Goal: Task Accomplishment & Management: Manage account settings

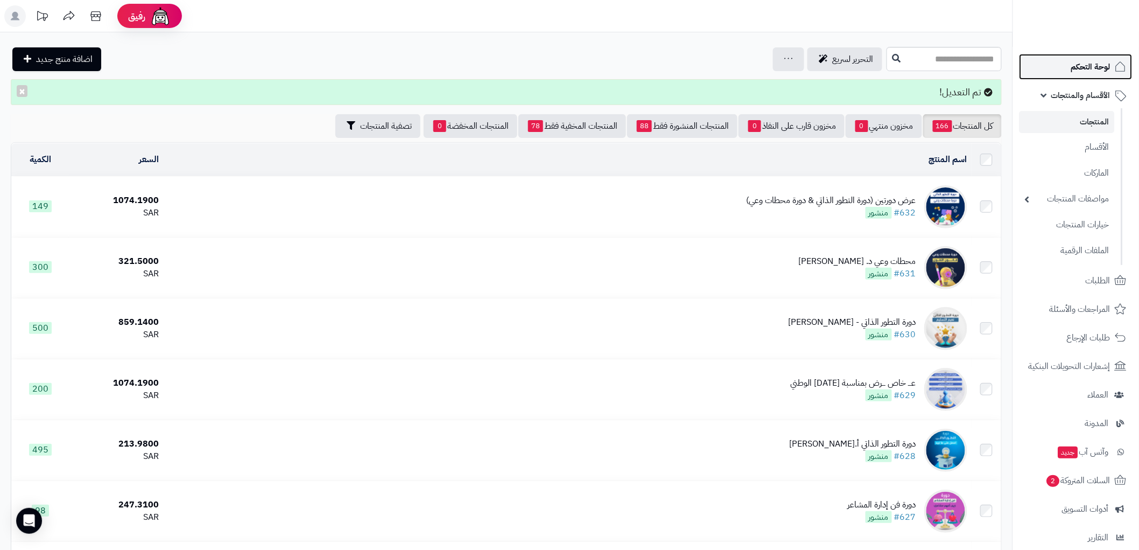
click at [1087, 71] on span "لوحة التحكم" at bounding box center [1091, 66] width 39 height 15
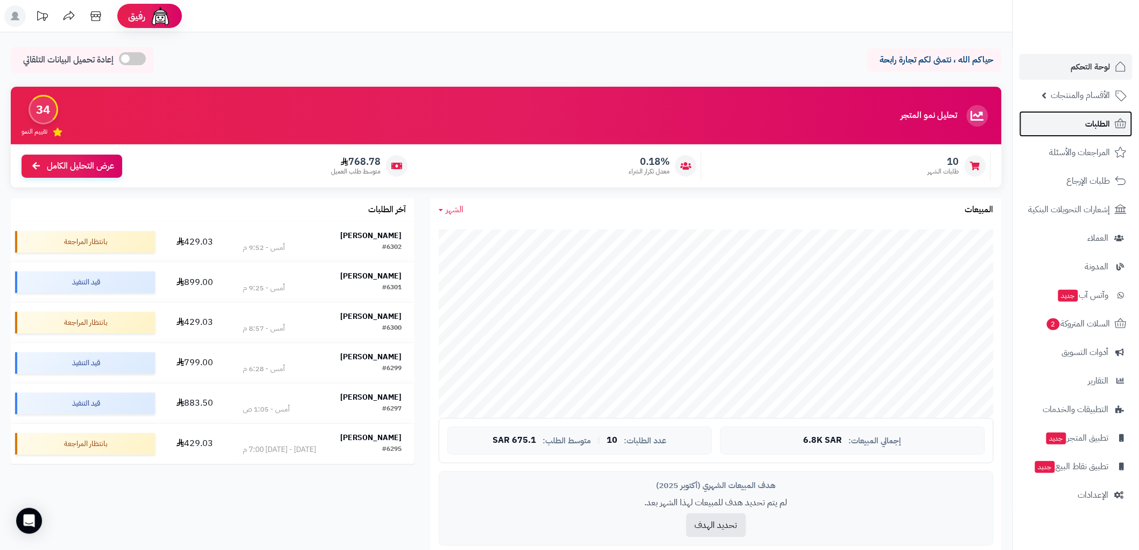
click at [1101, 115] on link "الطلبات" at bounding box center [1076, 124] width 113 height 26
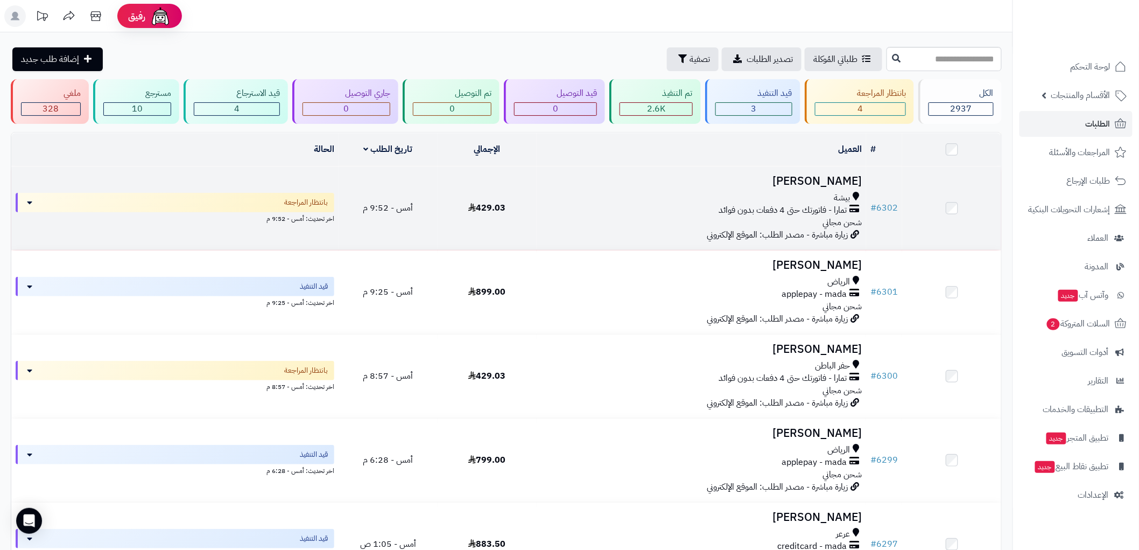
click at [628, 198] on div "بيشة" at bounding box center [701, 198] width 321 height 12
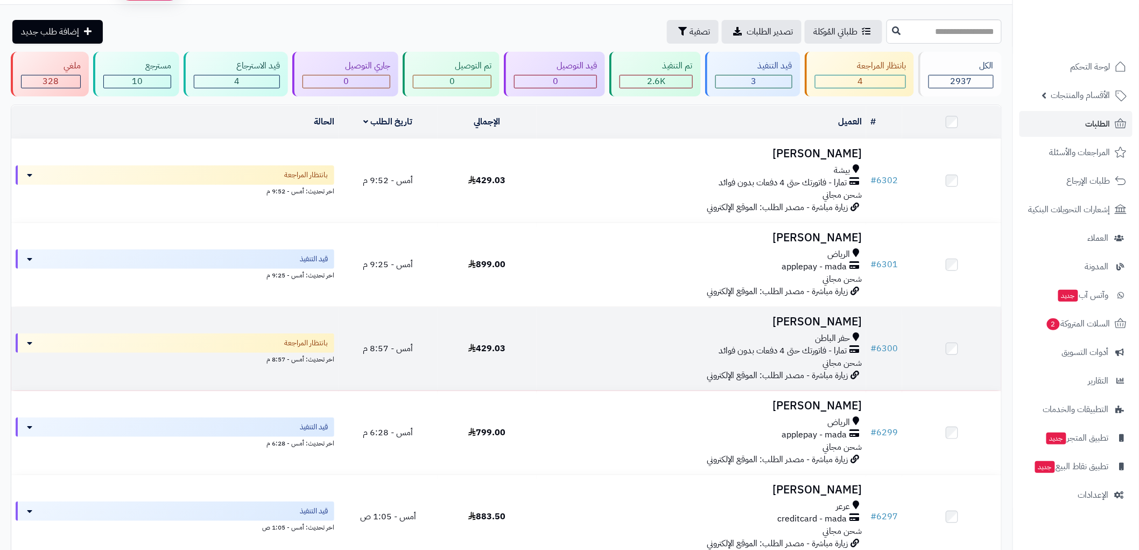
scroll to position [120, 0]
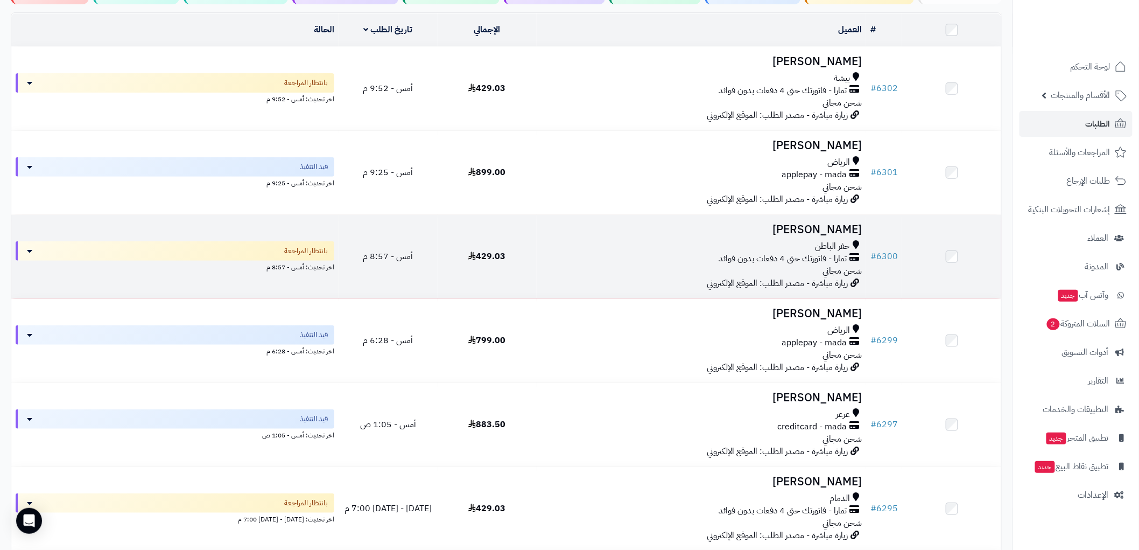
click at [618, 248] on div "حفر الباطن" at bounding box center [701, 246] width 321 height 12
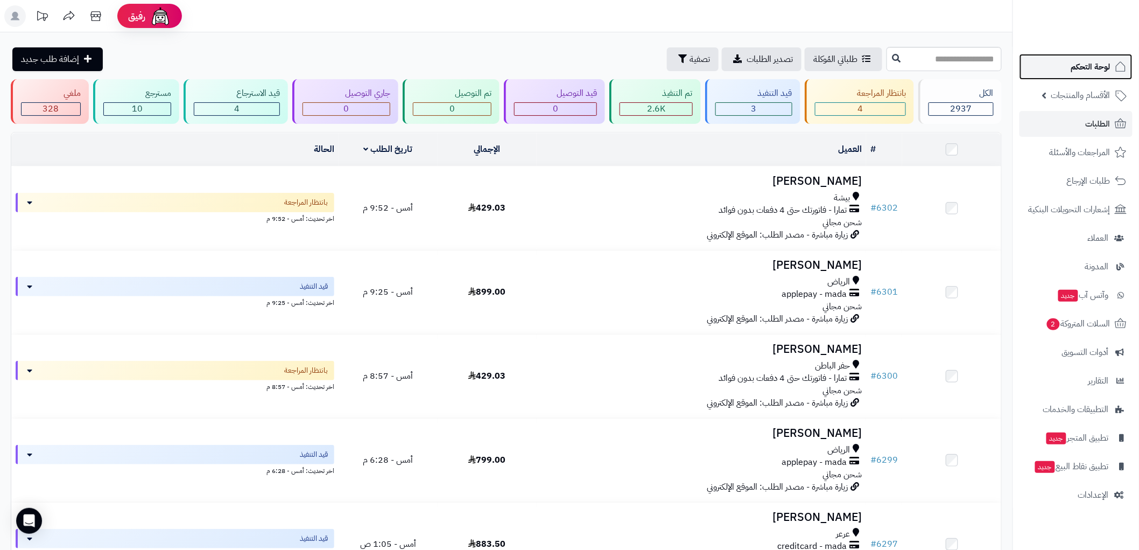
click at [1106, 62] on span "لوحة التحكم" at bounding box center [1091, 66] width 39 height 15
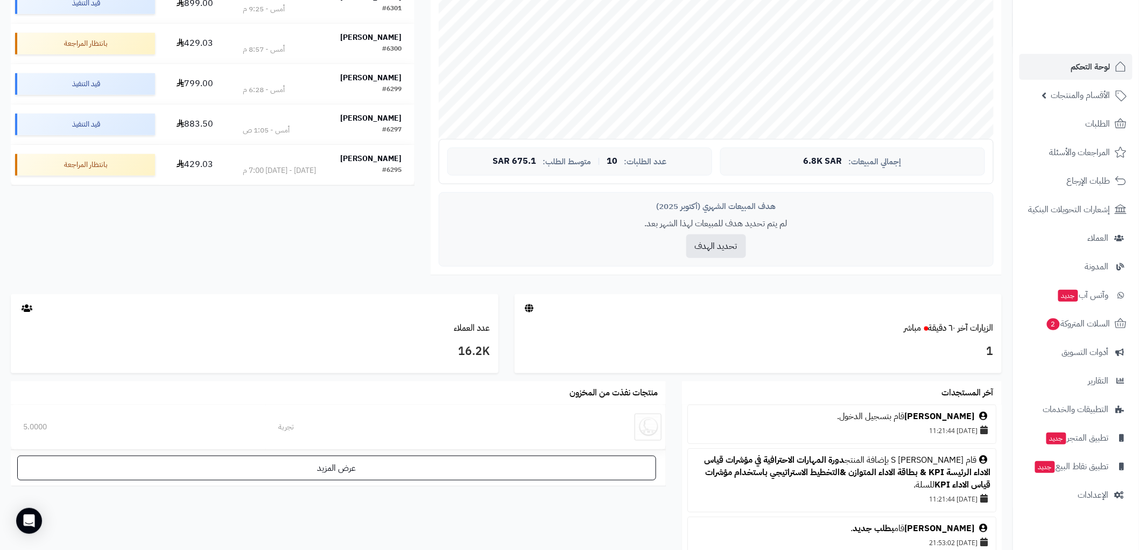
scroll to position [299, 0]
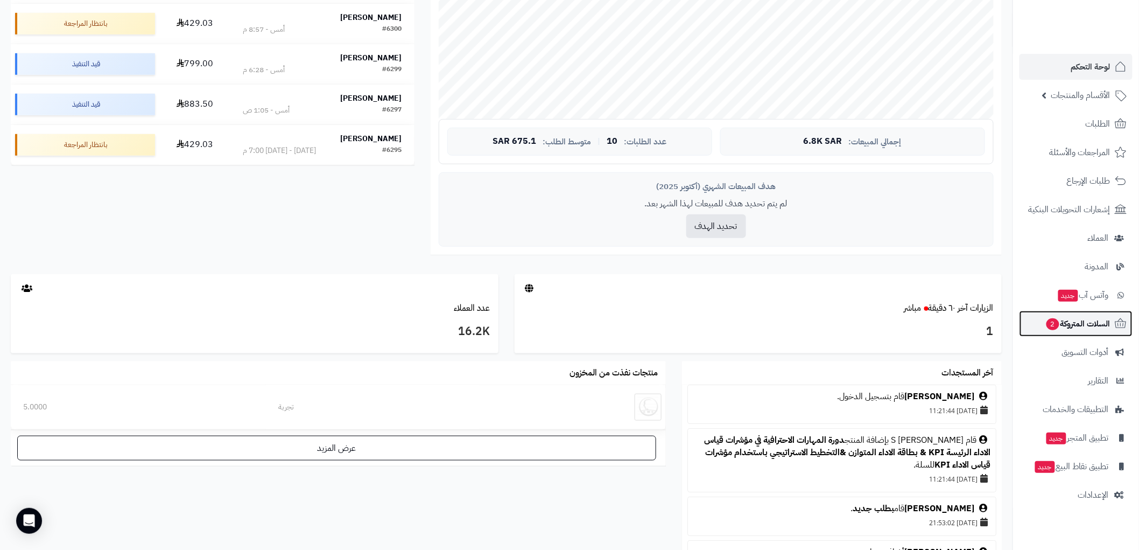
click at [1080, 322] on span "السلات المتروكة 2" at bounding box center [1078, 323] width 65 height 15
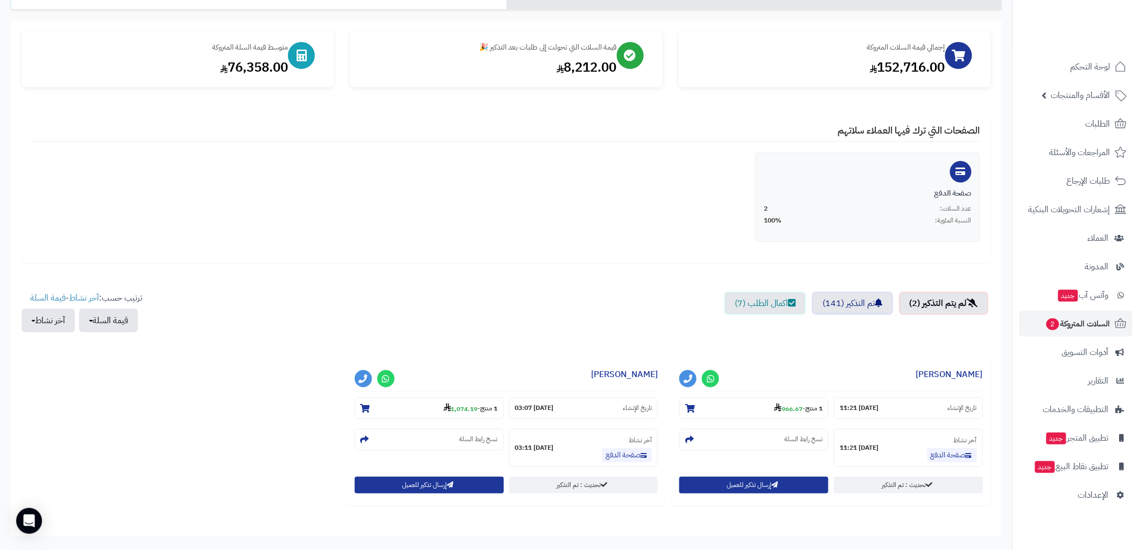
scroll to position [120, 0]
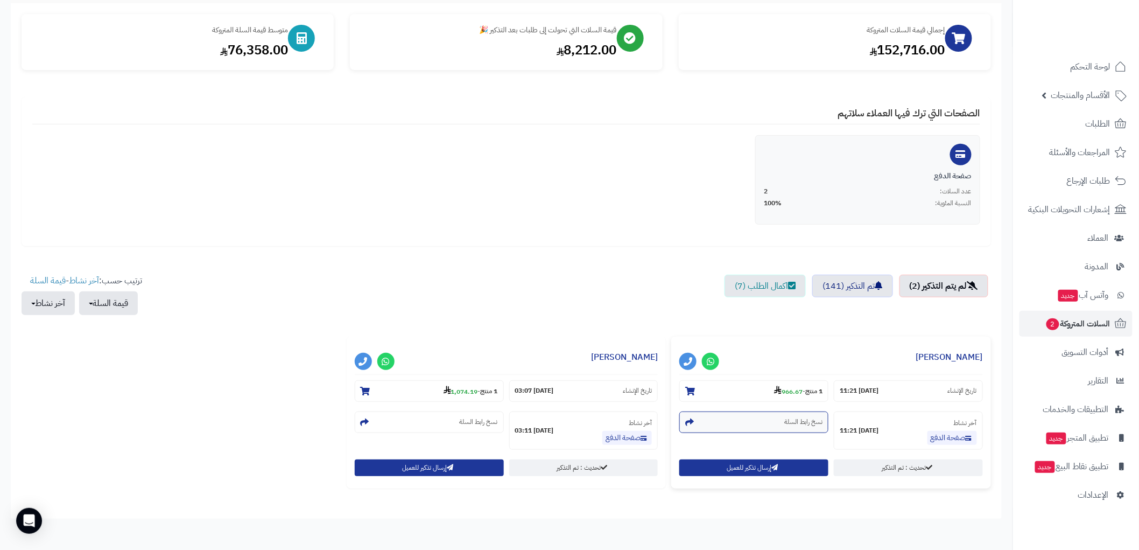
click at [771, 423] on section "نسخ رابط السلة" at bounding box center [754, 422] width 149 height 22
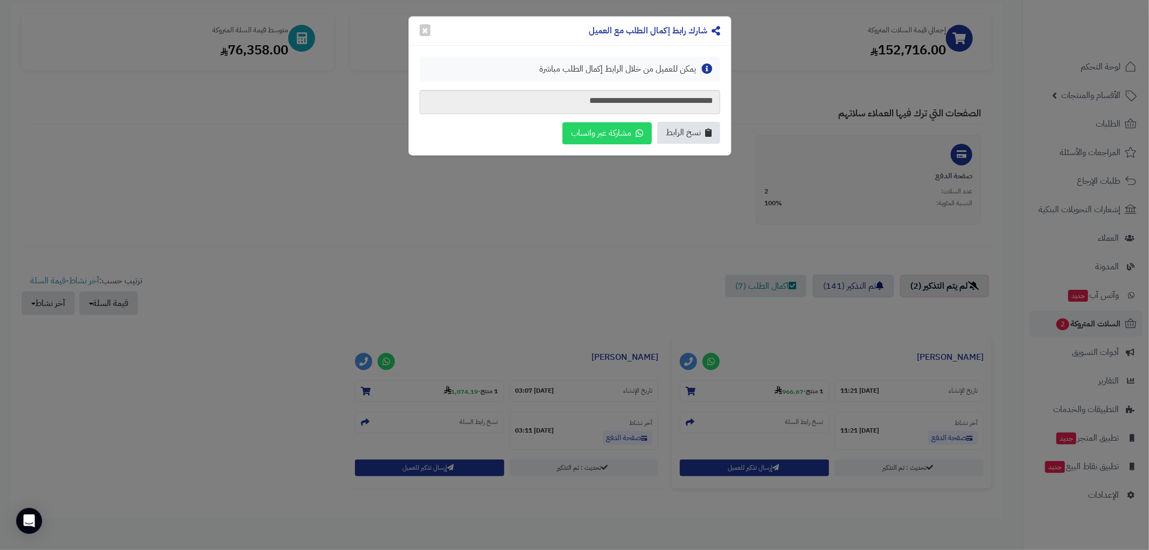
click at [689, 127] on span "نسخ الرابط" at bounding box center [683, 133] width 35 height 12
click at [426, 31] on button "×" at bounding box center [424, 30] width 11 height 12
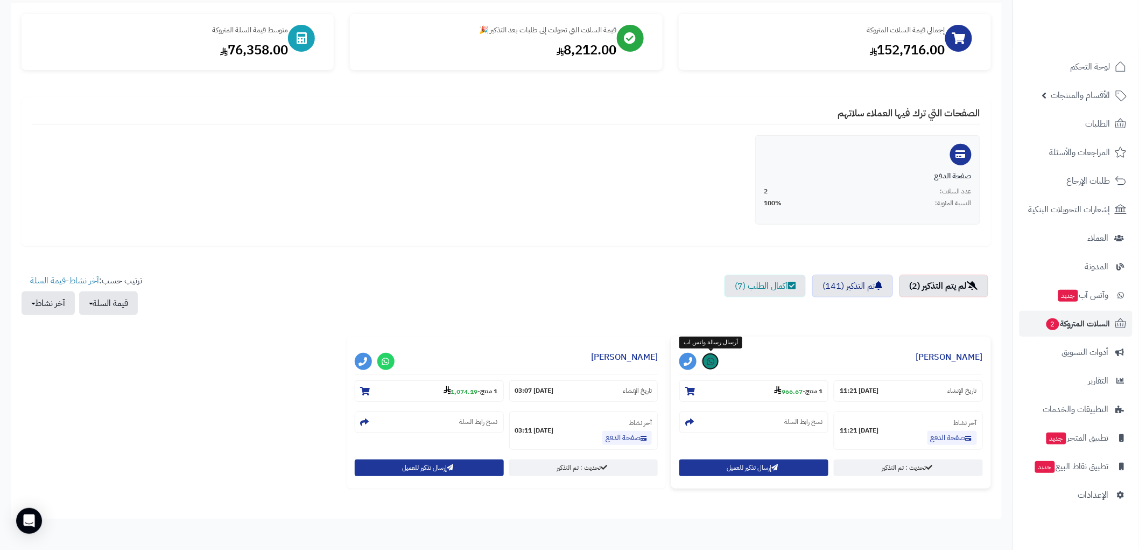
click at [713, 359] on icon at bounding box center [711, 361] width 8 height 9
click at [453, 414] on section "نسخ رابط السلة" at bounding box center [429, 422] width 149 height 22
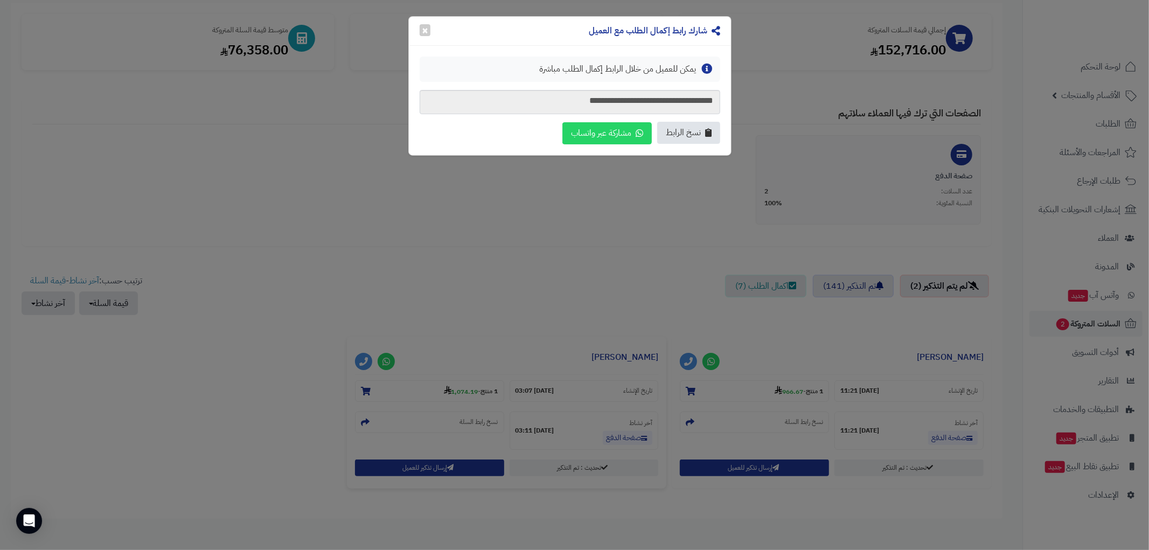
click at [706, 132] on icon "button" at bounding box center [708, 132] width 6 height 9
click at [423, 30] on button "×" at bounding box center [424, 30] width 11 height 12
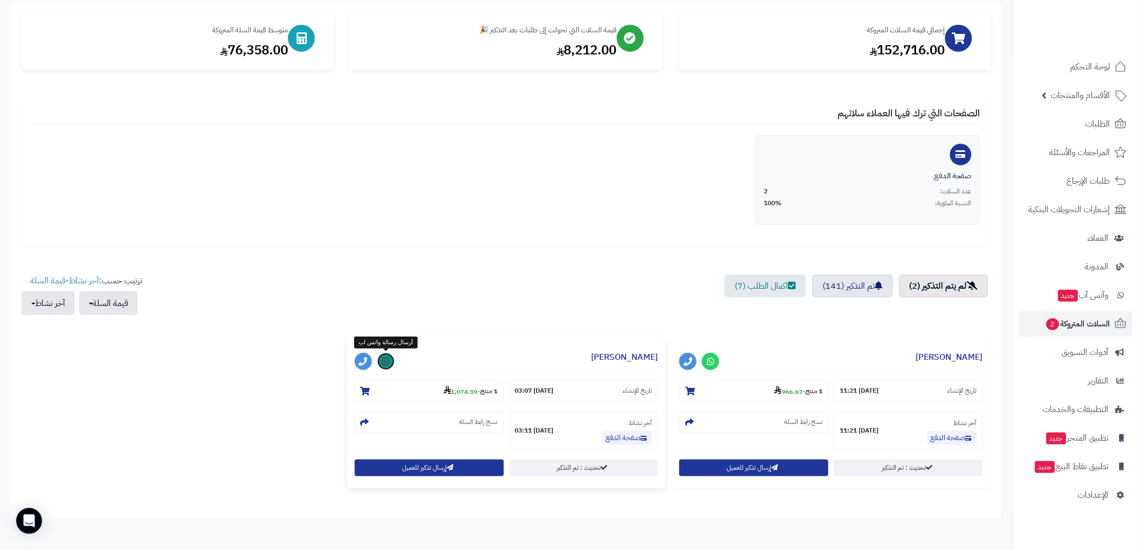
click at [390, 362] on link at bounding box center [385, 361] width 17 height 17
click at [1081, 95] on span "الأقسام والمنتجات" at bounding box center [1081, 95] width 59 height 15
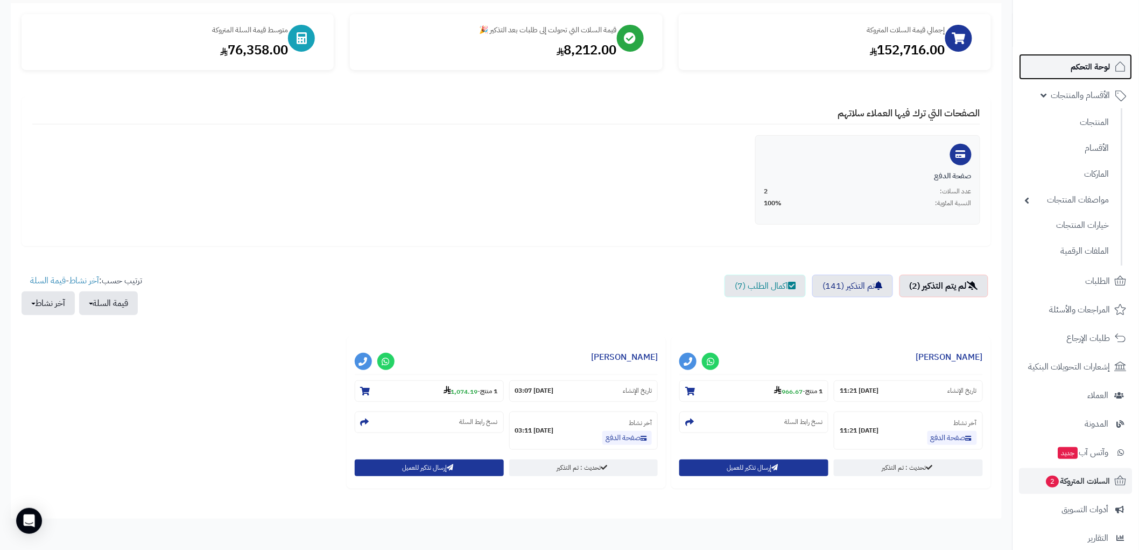
click at [1095, 63] on span "لوحة التحكم" at bounding box center [1091, 66] width 39 height 15
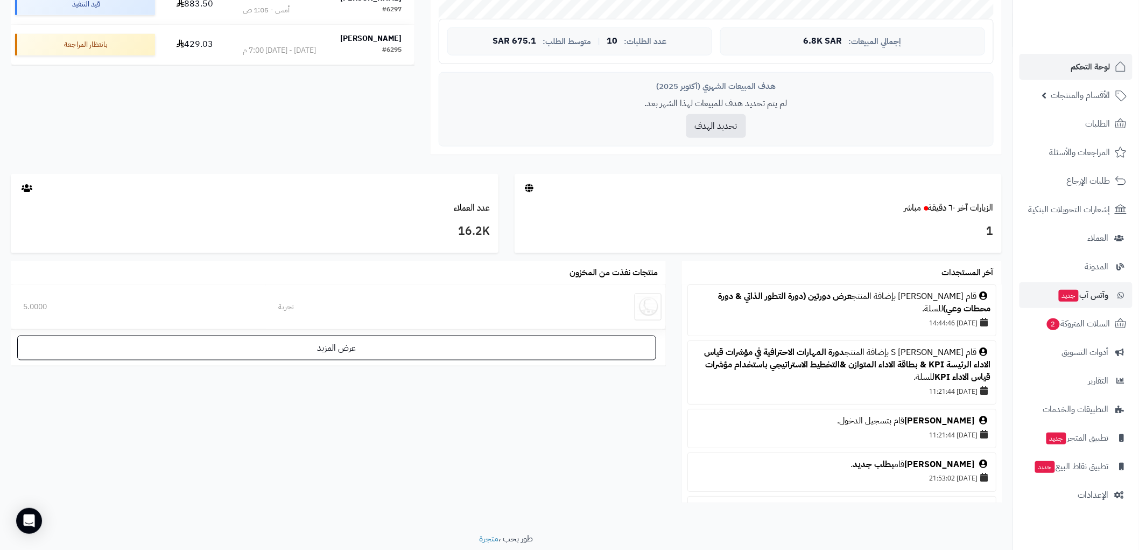
scroll to position [437, 0]
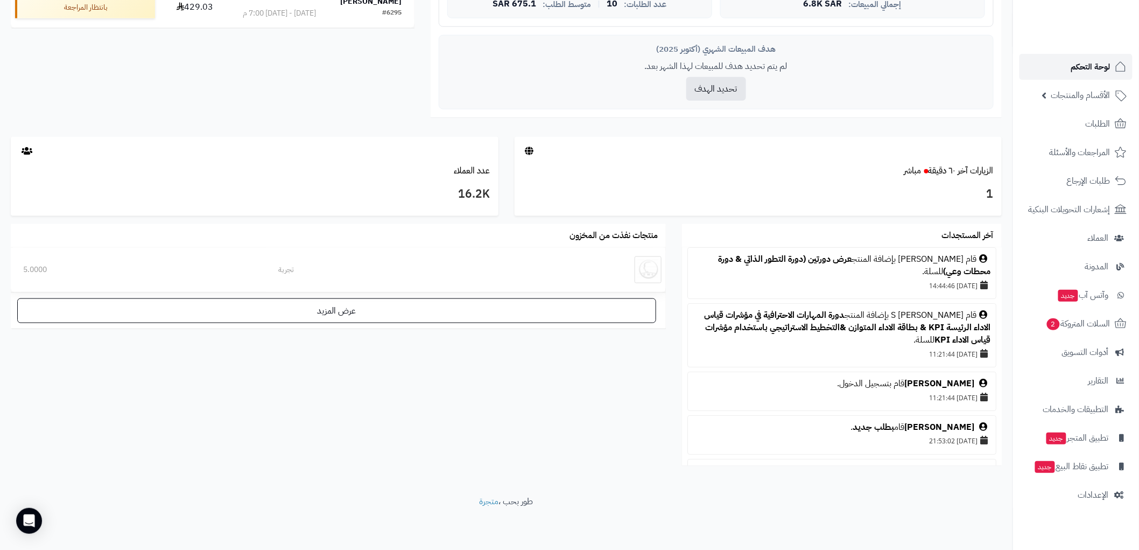
click at [1103, 62] on span "لوحة التحكم" at bounding box center [1091, 66] width 39 height 15
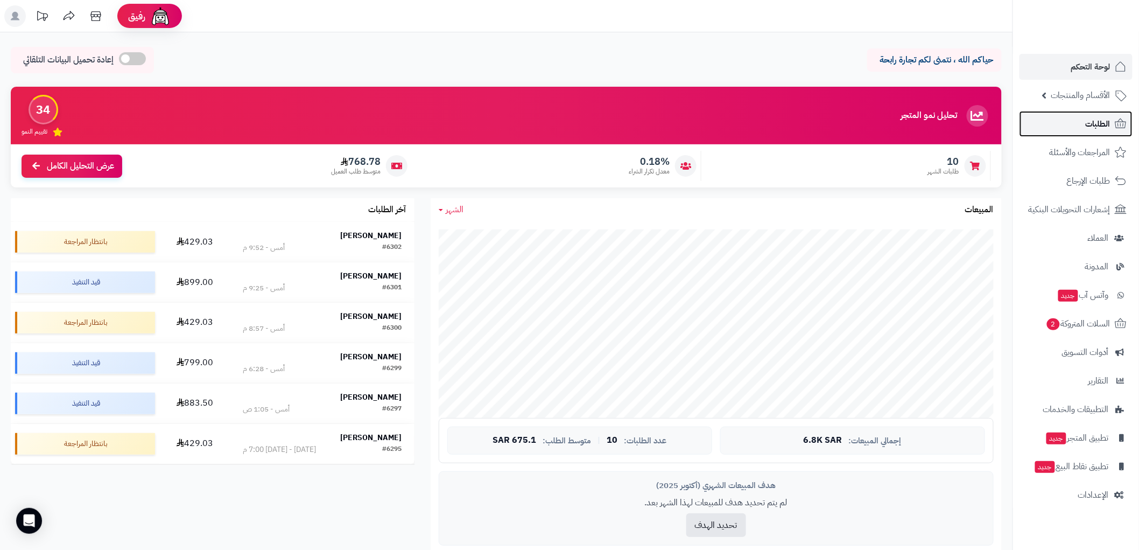
click at [1102, 122] on span "الطلبات" at bounding box center [1098, 123] width 25 height 15
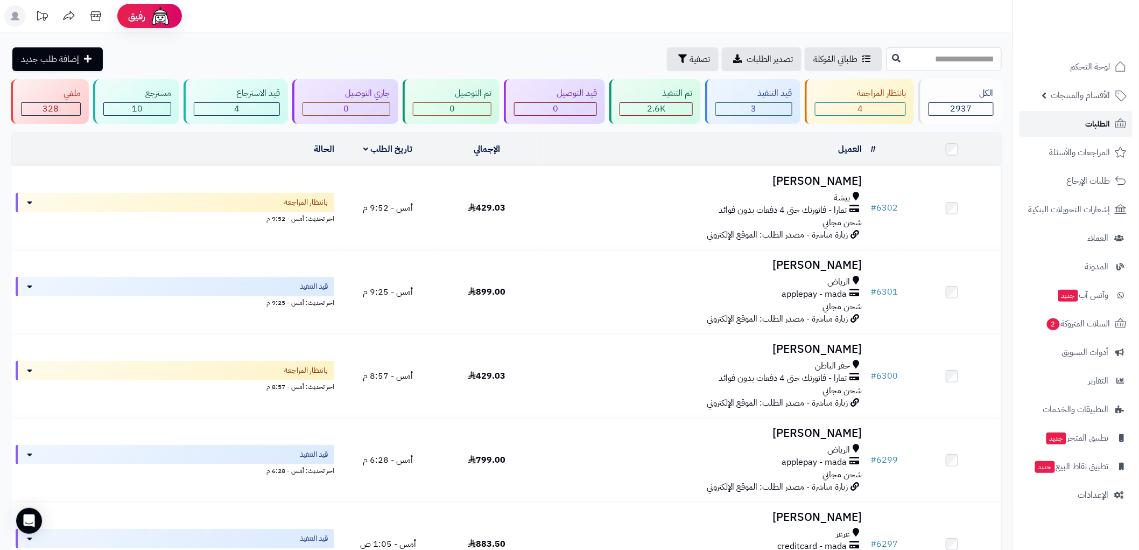
click at [1088, 114] on link "الطلبات" at bounding box center [1076, 124] width 113 height 26
